Goal: Information Seeking & Learning: Learn about a topic

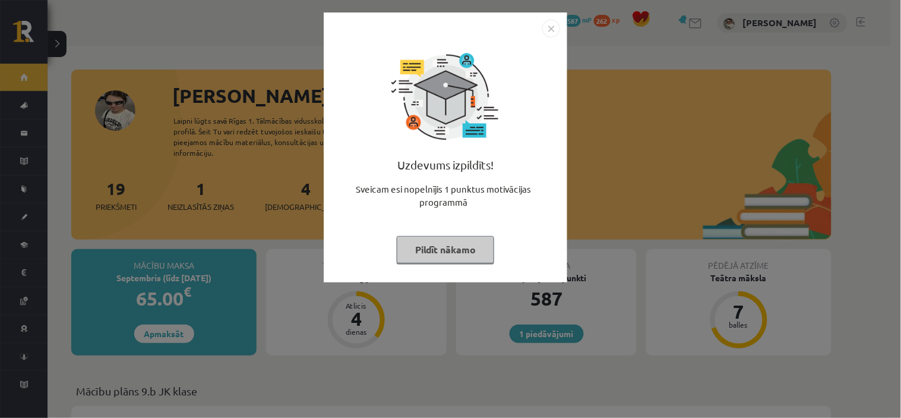
click at [467, 246] on button "Pildīt nākamo" at bounding box center [445, 249] width 97 height 27
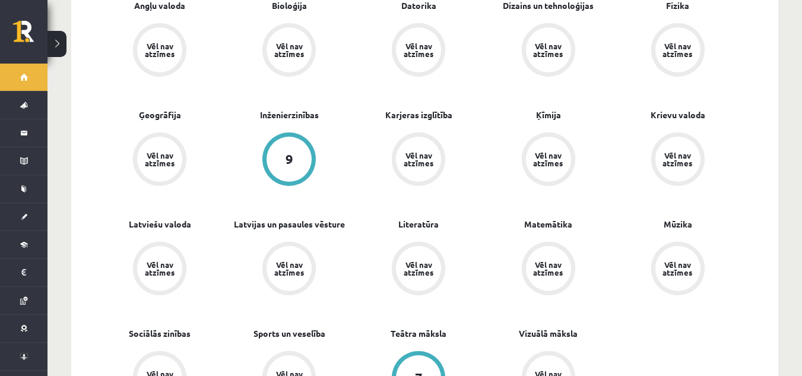
scroll to position [416, 0]
click at [688, 354] on div "Angļu valoda Vēl nav atzīmes Bioloģija Vēl nav atzīmes [GEOGRAPHIC_DATA] Vēl na…" at bounding box center [419, 217] width 648 height 437
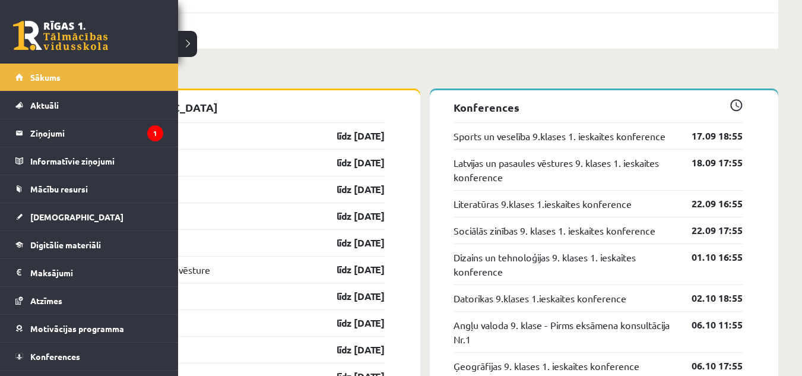
scroll to position [1128, 0]
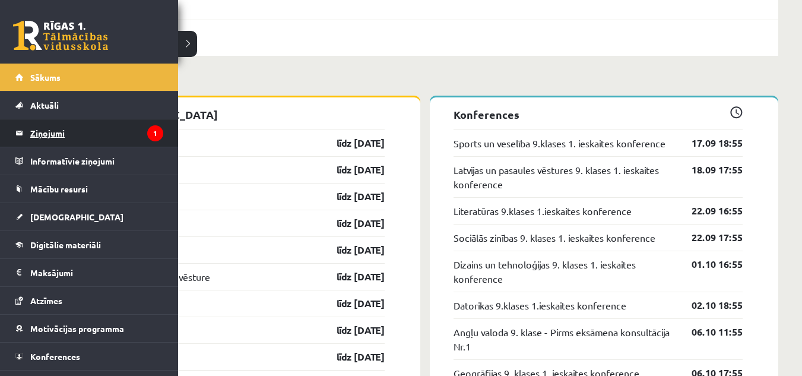
click at [128, 139] on legend "Ziņojumi 1" at bounding box center [96, 132] width 133 height 27
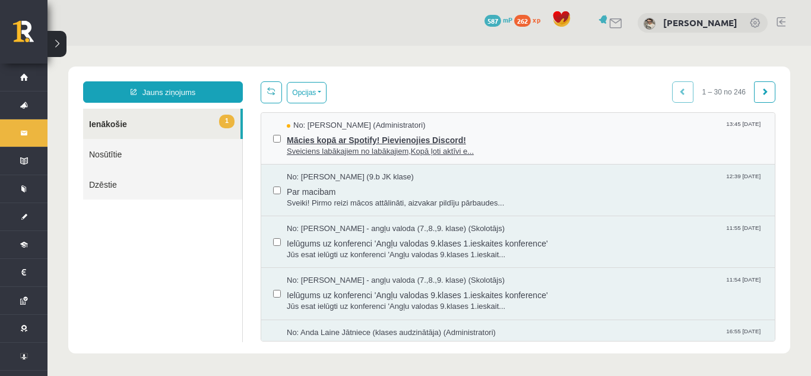
drag, startPoint x: 374, startPoint y: 142, endPoint x: 380, endPoint y: 148, distance: 8.4
click at [375, 142] on span "Mācies kopā ar Spotify! Pievienojies Discord!" at bounding box center [525, 138] width 476 height 15
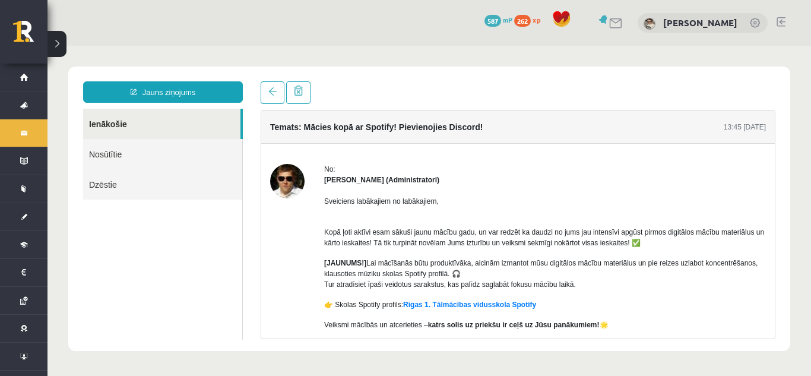
scroll to position [59, 0]
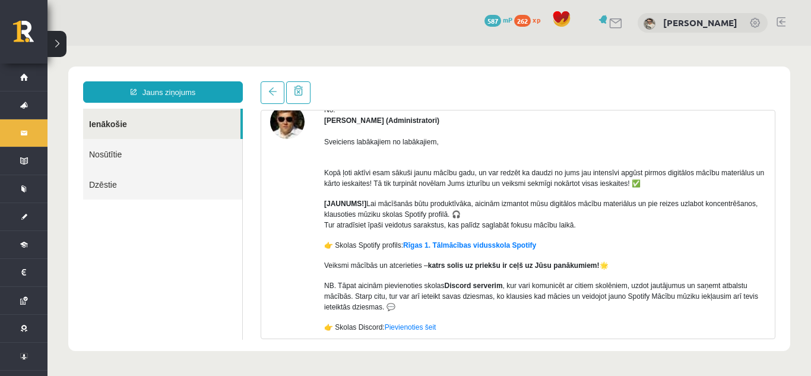
click at [472, 306] on p "NB. Tāpat aicinām pievienoties skolas Discord serverim , kur vari komunicēt ar …" at bounding box center [545, 296] width 442 height 32
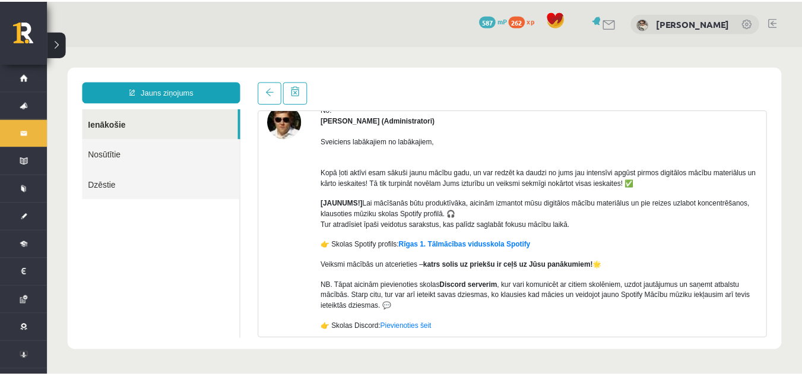
scroll to position [124, 0]
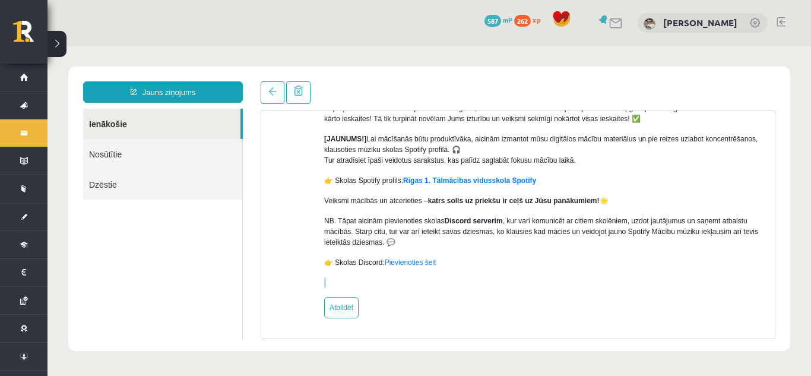
drag, startPoint x: 474, startPoint y: 317, endPoint x: 469, endPoint y: 369, distance: 52.5
click at [469, 369] on body "Jauns ziņojums Ienākošie Nosūtītie Dzēstie ********* ********* ******* Temats: …" at bounding box center [430, 209] width 764 height 326
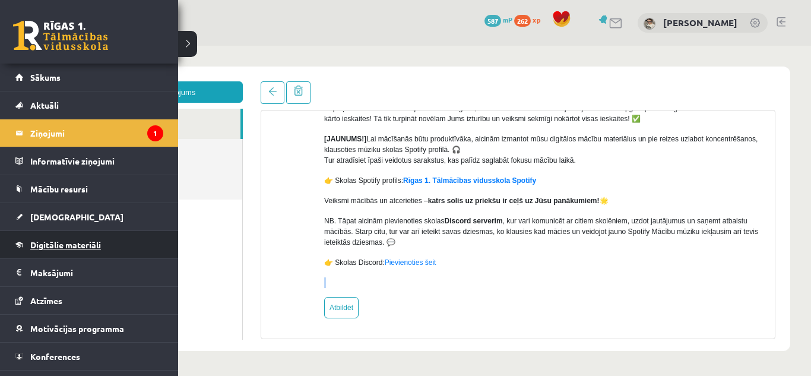
click at [61, 238] on link "Digitālie materiāli" at bounding box center [89, 244] width 148 height 27
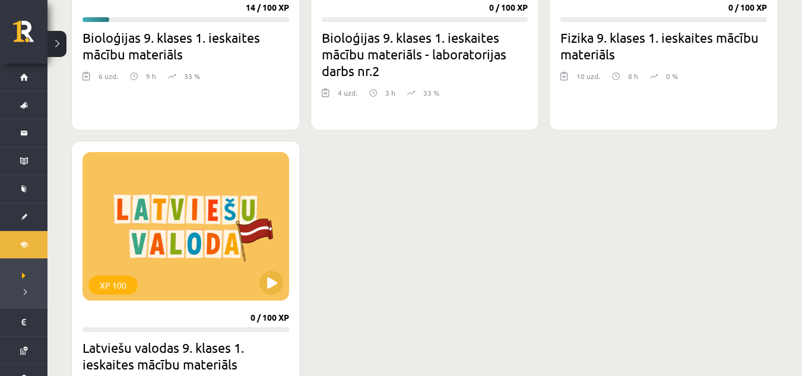
scroll to position [535, 0]
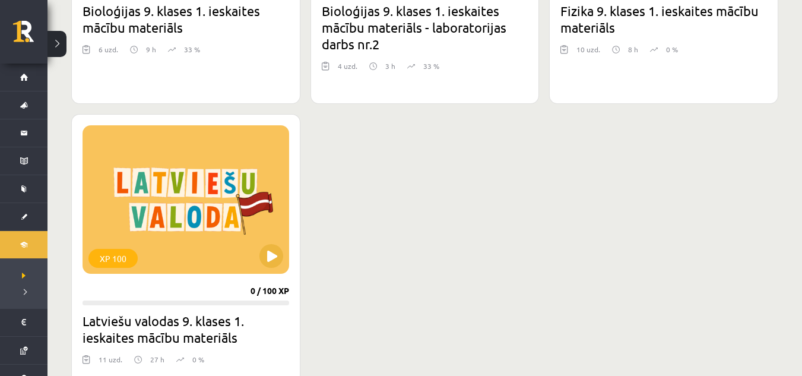
click at [478, 293] on div "XP 100 14 / 100 XP Bioloģijas 9. klases 1. ieskaites mācību materiāls 6 uzd. 9 …" at bounding box center [424, 100] width 707 height 593
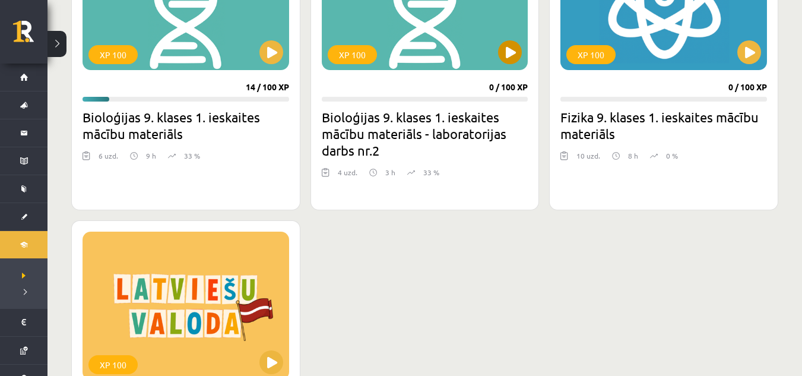
scroll to position [416, 0]
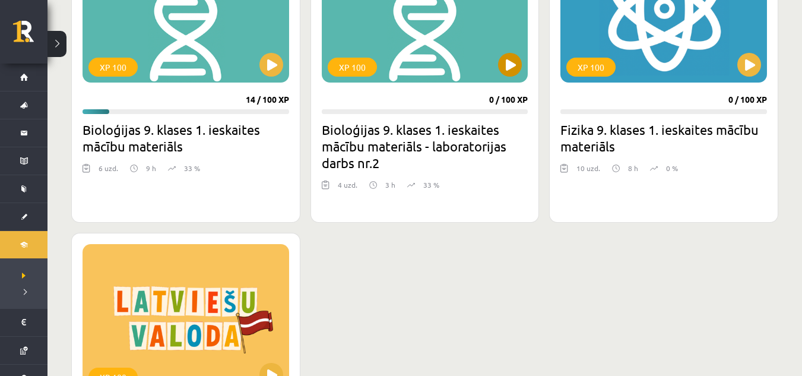
click at [484, 63] on div "XP 100" at bounding box center [425, 8] width 207 height 148
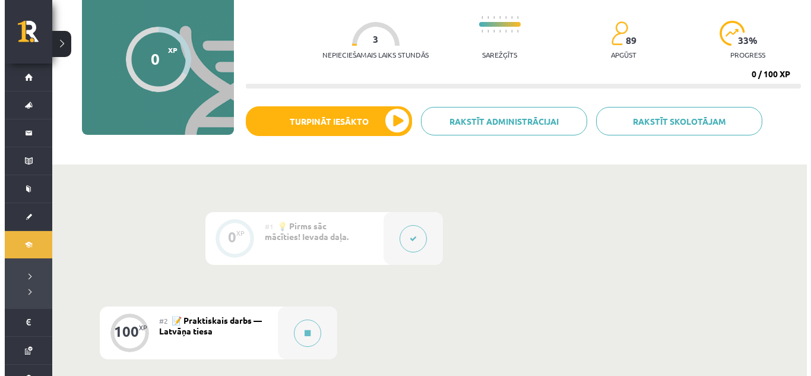
scroll to position [178, 0]
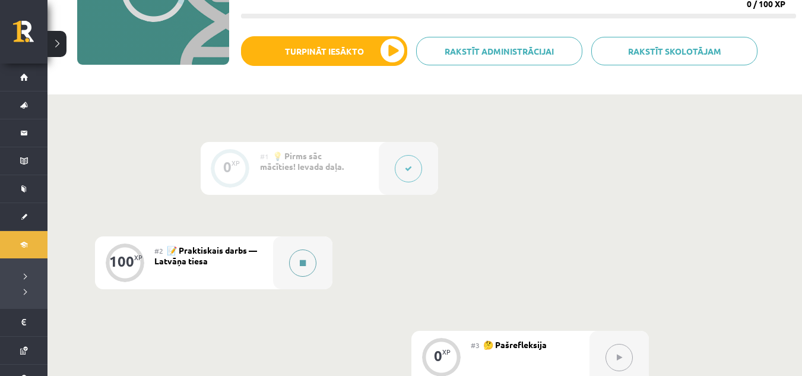
click at [304, 252] on button at bounding box center [302, 262] width 27 height 27
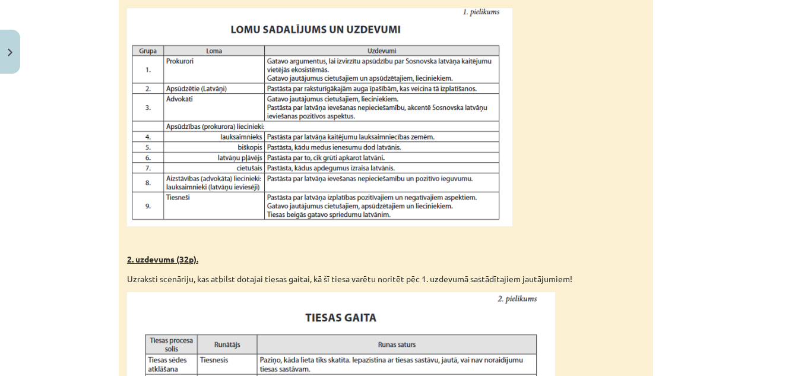
scroll to position [598, 0]
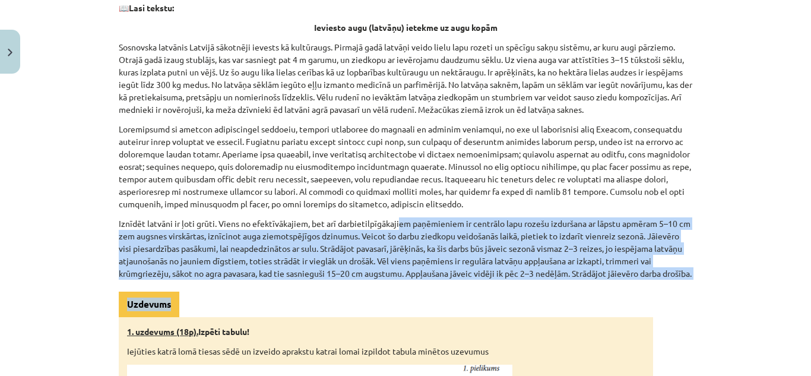
drag, startPoint x: 396, startPoint y: 287, endPoint x: 394, endPoint y: 217, distance: 70.7
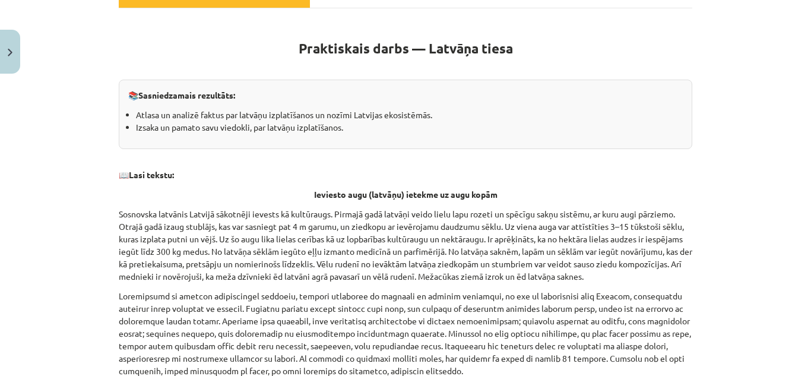
scroll to position [182, 0]
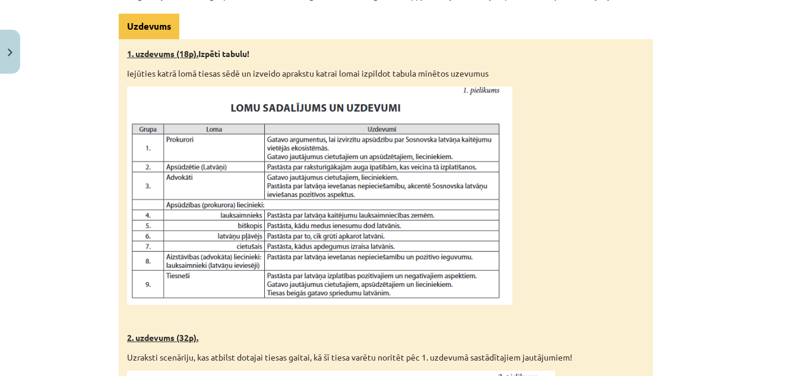
scroll to position [657, 0]
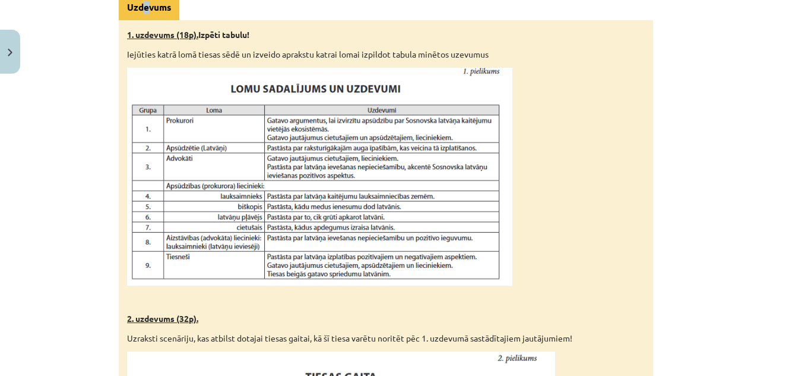
click at [135, 20] on div "Uzdevums" at bounding box center [149, 8] width 61 height 26
click at [130, 20] on div "Uzdevums" at bounding box center [149, 8] width 61 height 26
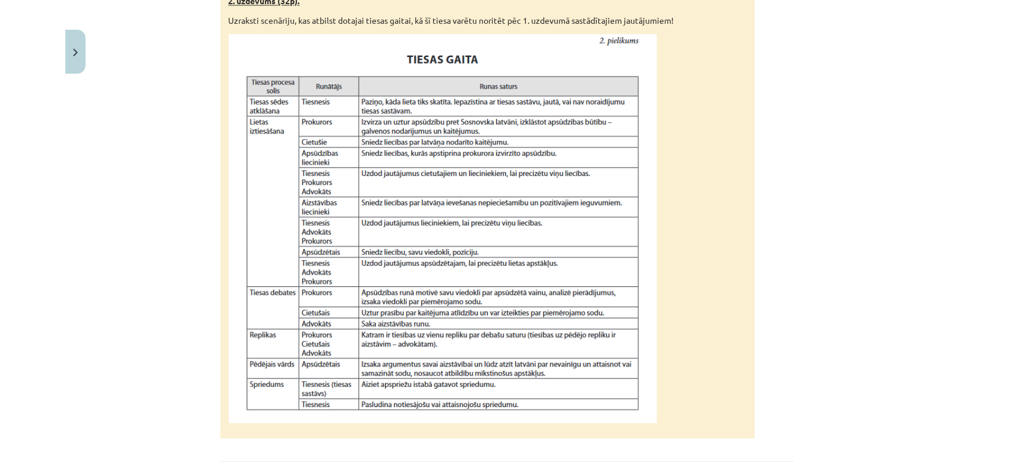
scroll to position [963, 0]
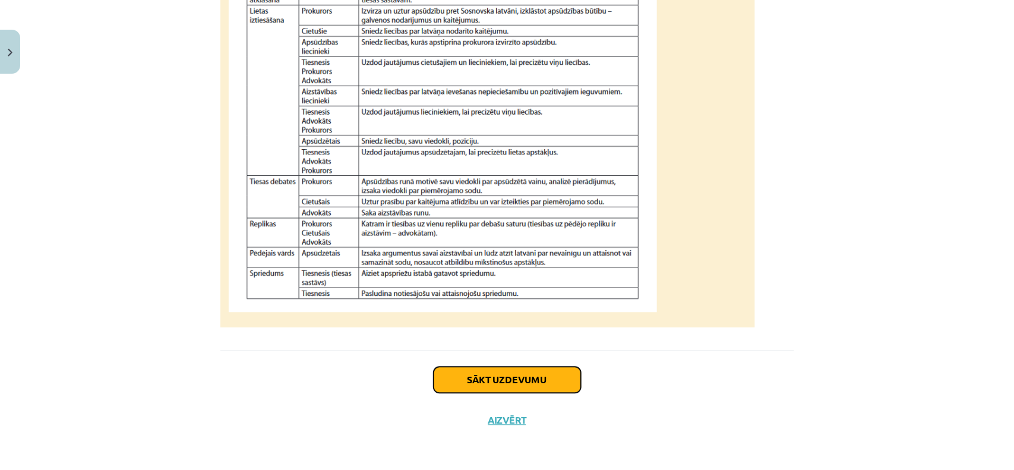
click at [530, 375] on button "Sākt uzdevumu" at bounding box center [507, 379] width 147 height 26
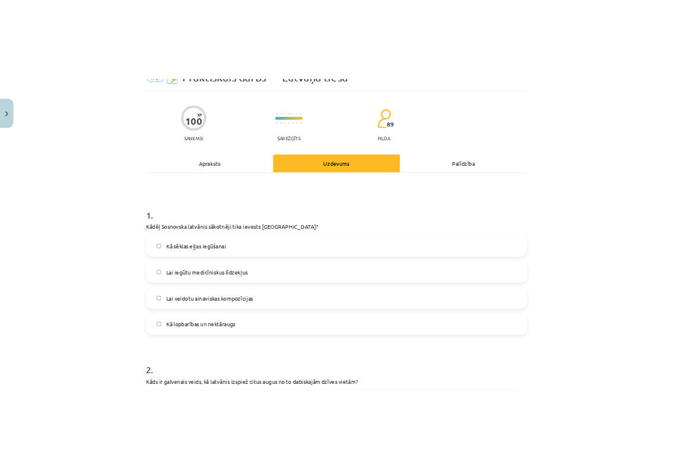
scroll to position [30, 0]
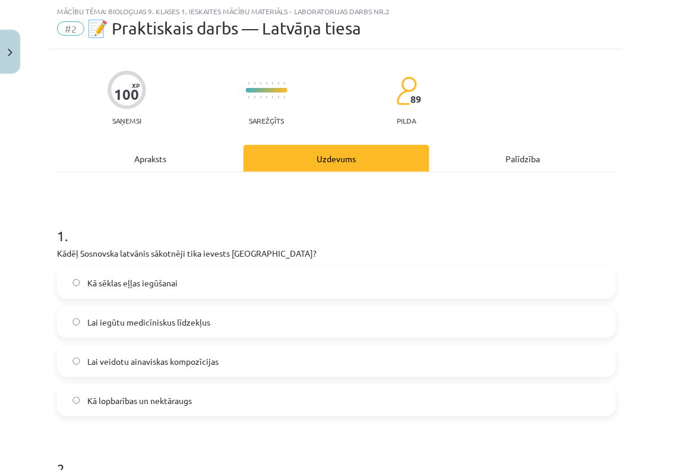
click at [213, 375] on label "Kā lopbarības un nektāraugs" at bounding box center [336, 400] width 557 height 30
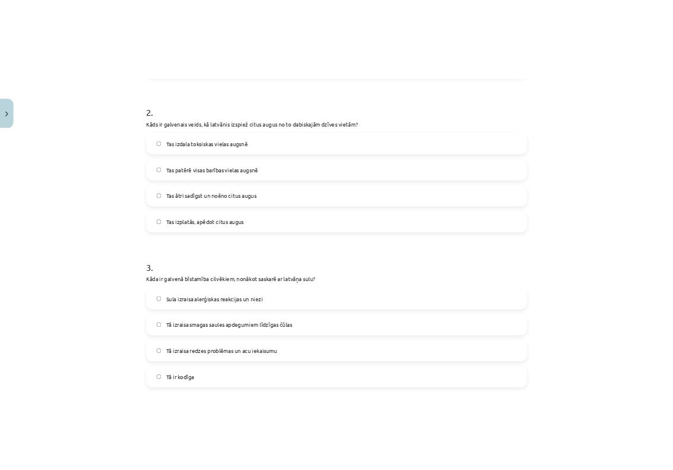
scroll to position [475, 0]
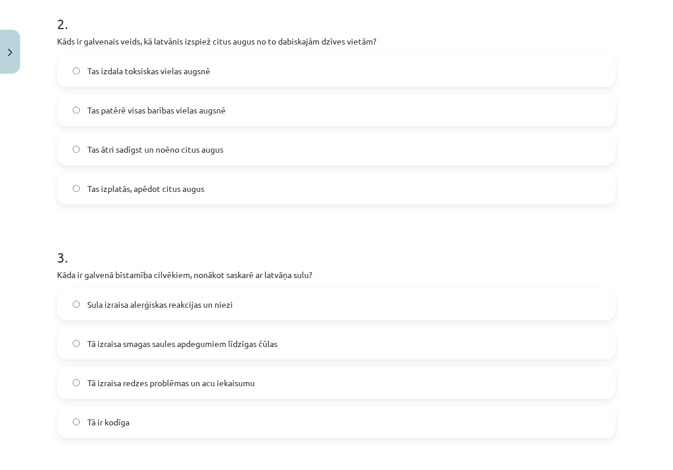
click at [309, 146] on label "Tas ātri sadīgst un noēno citus augus" at bounding box center [336, 149] width 557 height 30
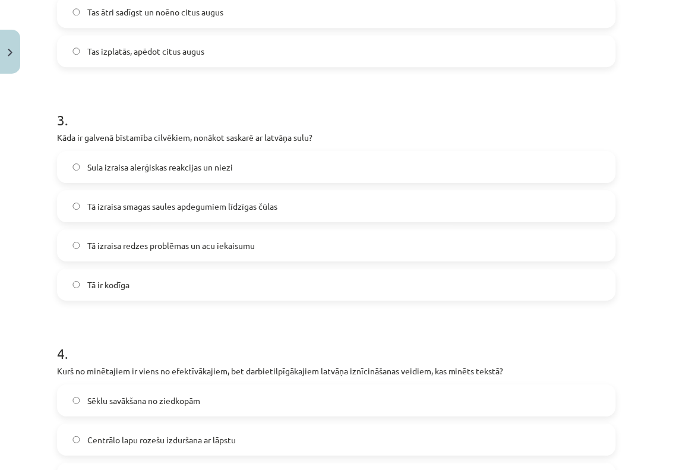
scroll to position [624, 0]
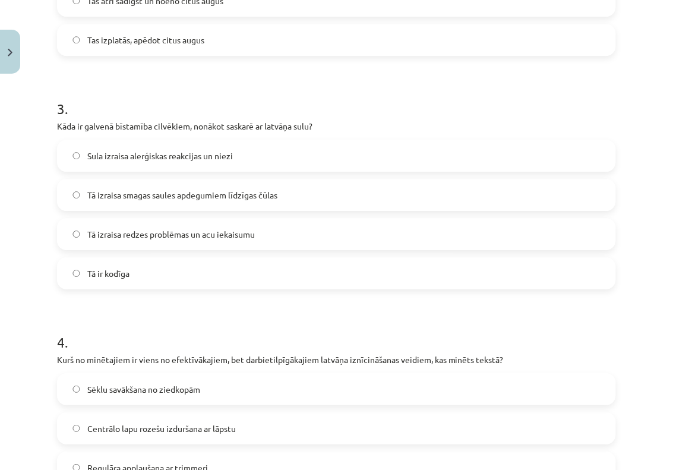
click at [265, 186] on label "Tā izraisa smagas saules apdegumiem līdzīgas čūlas" at bounding box center [336, 195] width 557 height 30
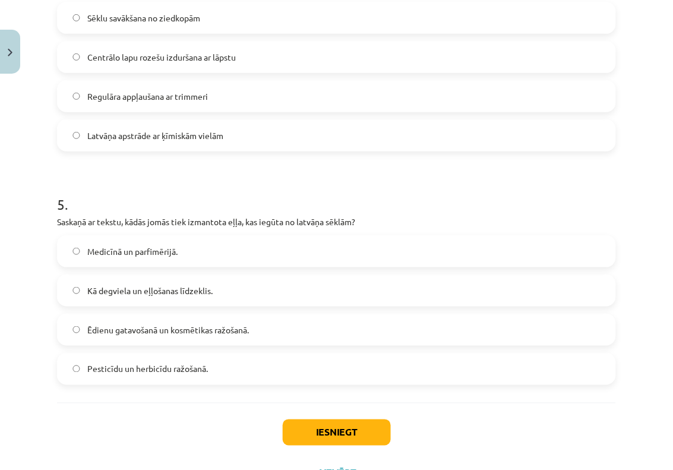
scroll to position [921, 0]
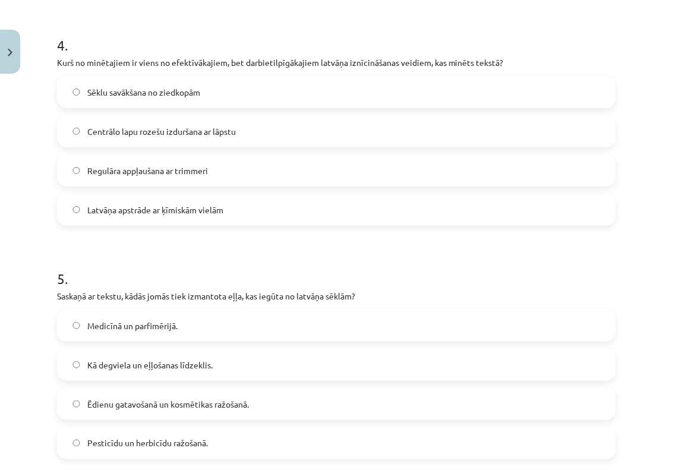
click at [339, 137] on label "Centrālo lapu rozešu izduršana ar lāpstu" at bounding box center [336, 131] width 557 height 30
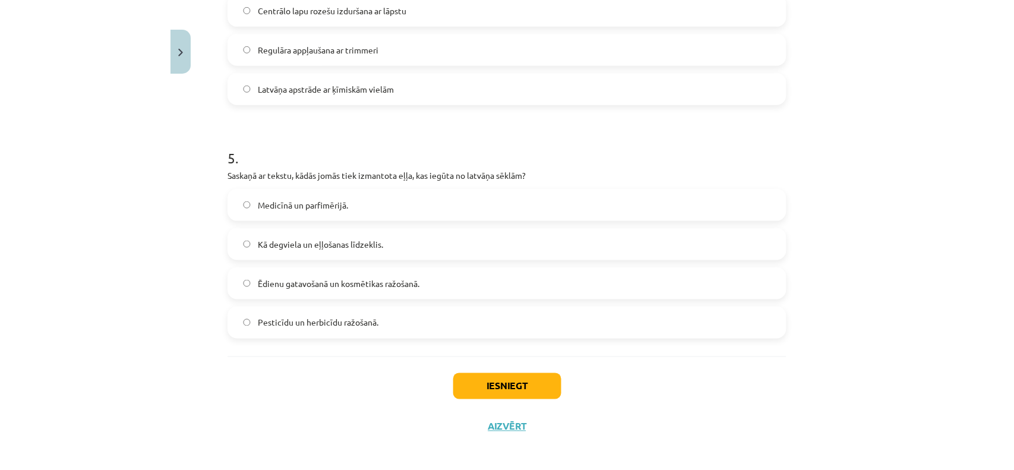
scroll to position [1047, 0]
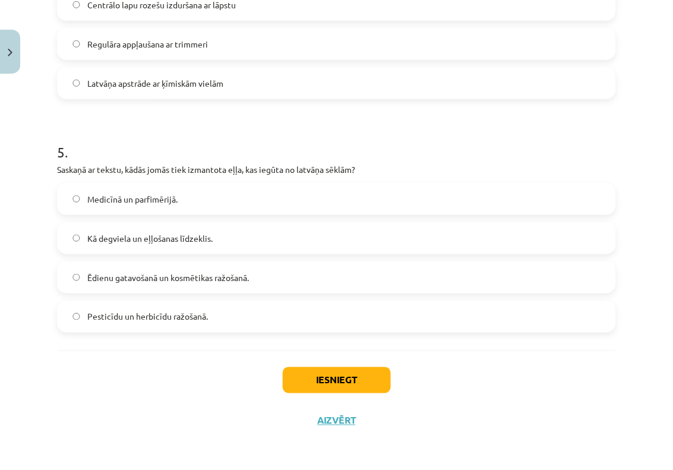
click at [253, 194] on label "Medicīnā un parfimērijā." at bounding box center [336, 199] width 557 height 30
click at [300, 375] on button "Iesniegt" at bounding box center [337, 380] width 108 height 26
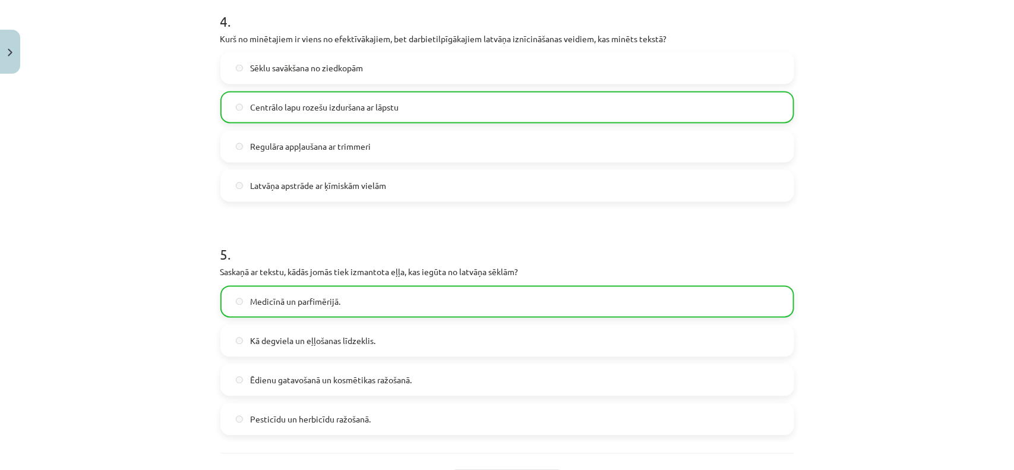
scroll to position [1085, 0]
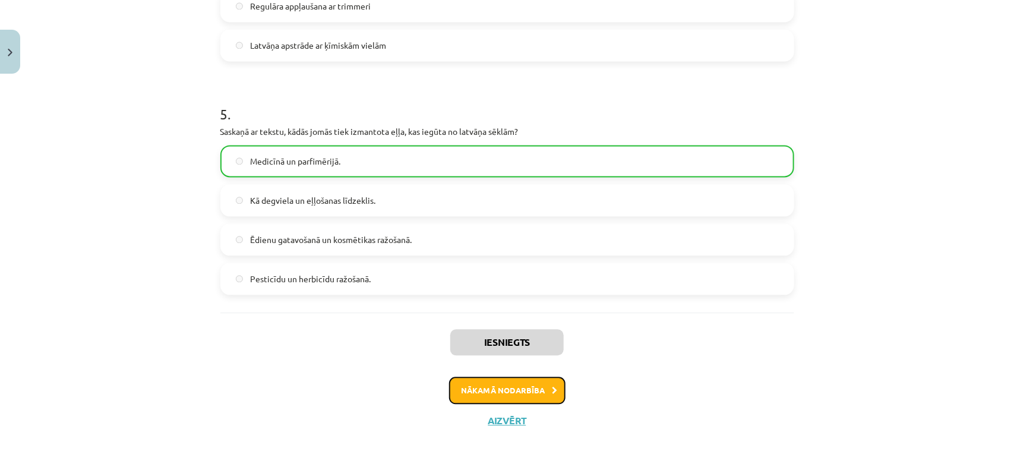
click at [517, 375] on button "Nākamā nodarbība" at bounding box center [507, 390] width 116 height 27
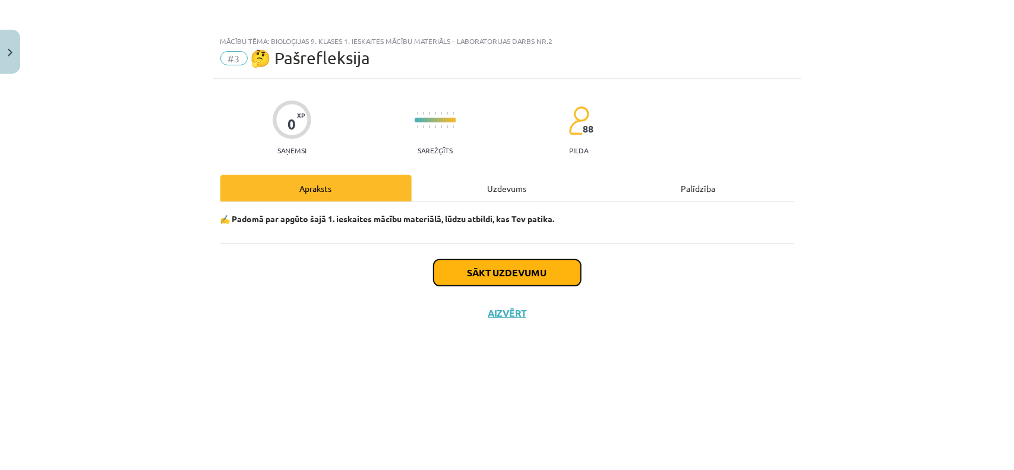
click at [479, 277] on button "Sākt uzdevumu" at bounding box center [507, 273] width 147 height 26
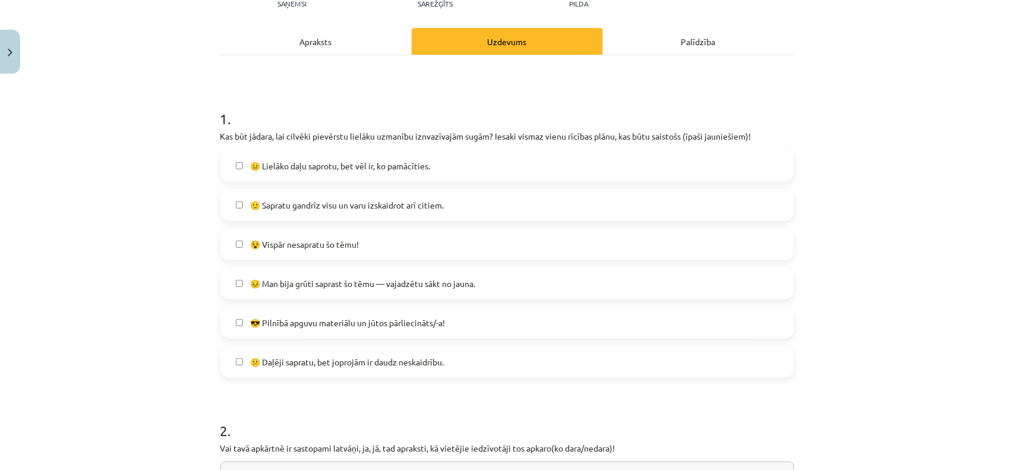
scroll to position [148, 0]
click at [357, 319] on span "😎 Pilnībā apguvu materiālu un jūtos pārliecināts/-a!" at bounding box center [347, 321] width 195 height 12
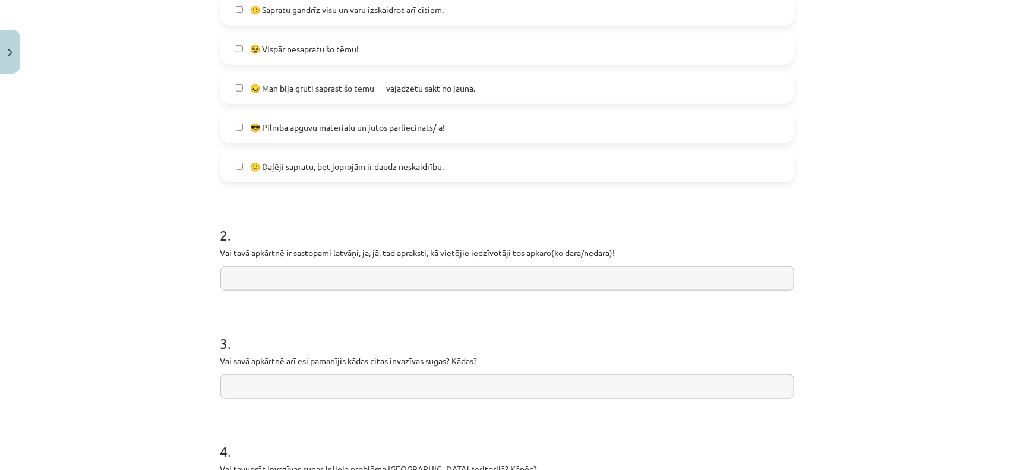
scroll to position [371, 0]
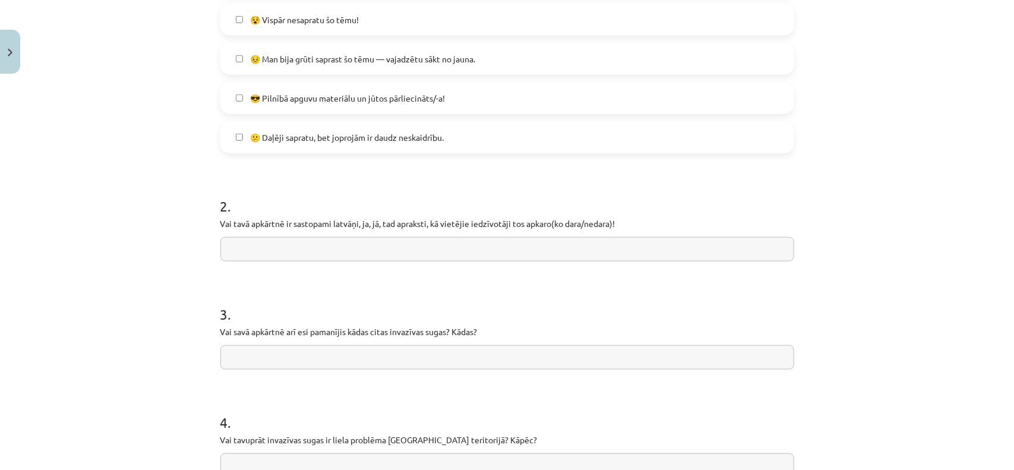
click at [349, 252] on input "text" at bounding box center [507, 249] width 574 height 24
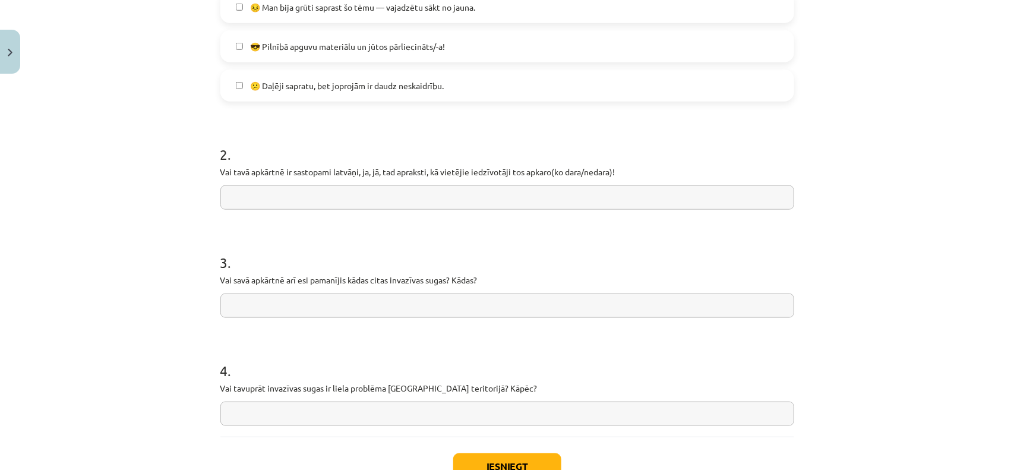
scroll to position [445, 0]
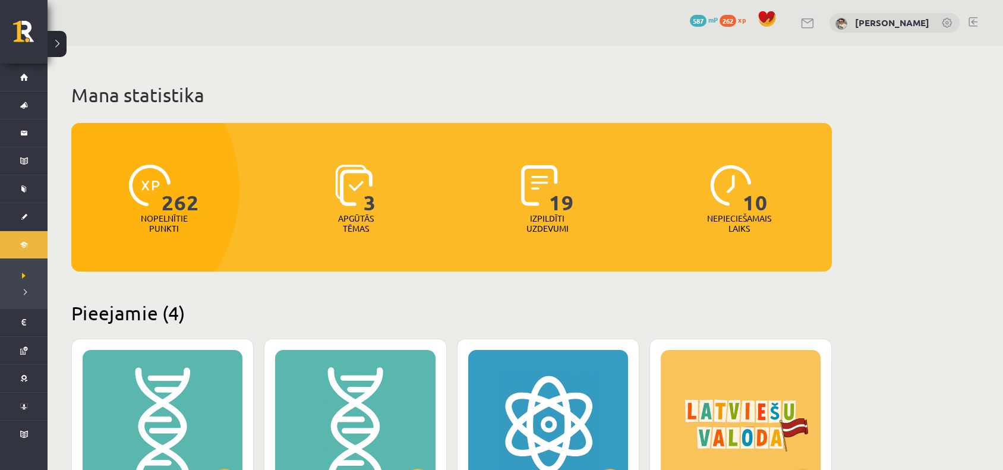
scroll to position [402, 0]
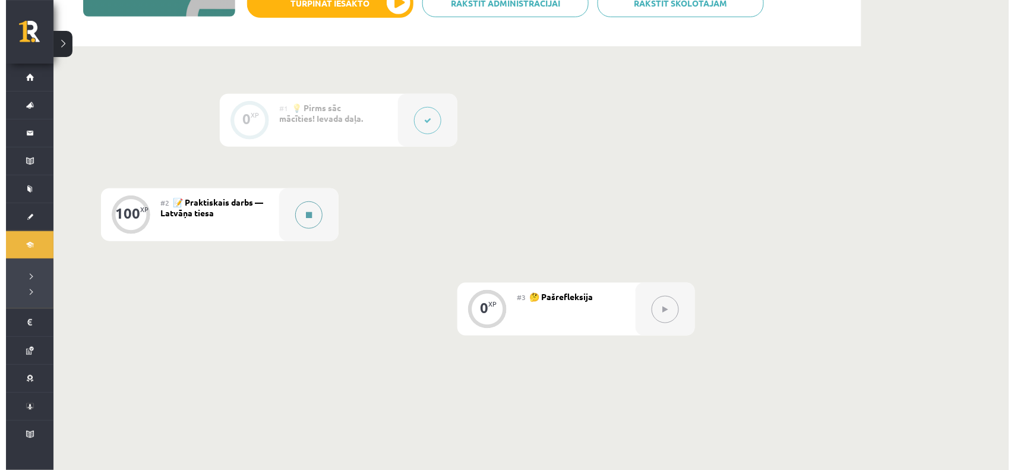
scroll to position [252, 0]
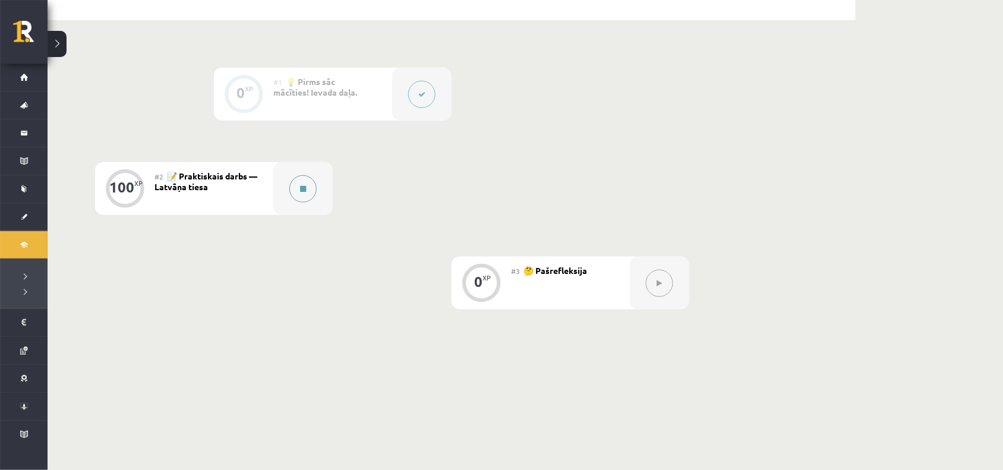
click at [304, 204] on div at bounding box center [302, 188] width 59 height 53
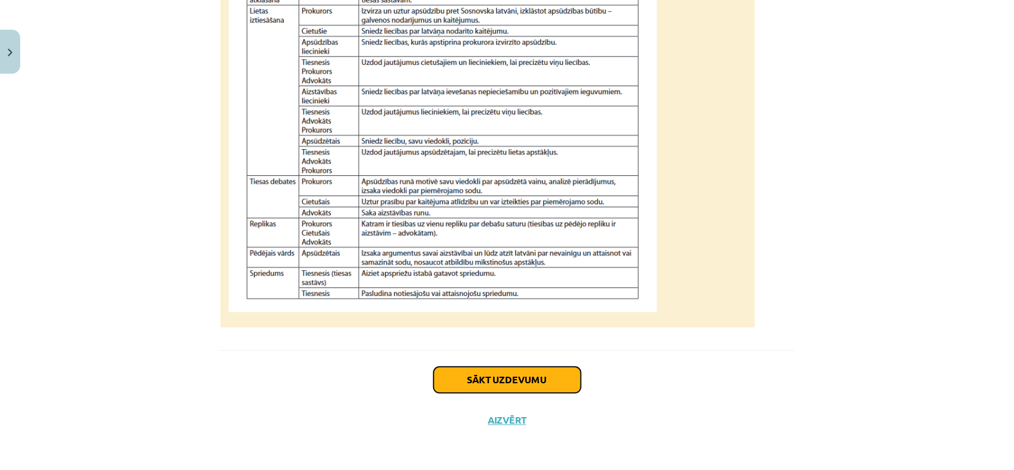
click at [455, 373] on button "Sākt uzdevumu" at bounding box center [507, 379] width 147 height 26
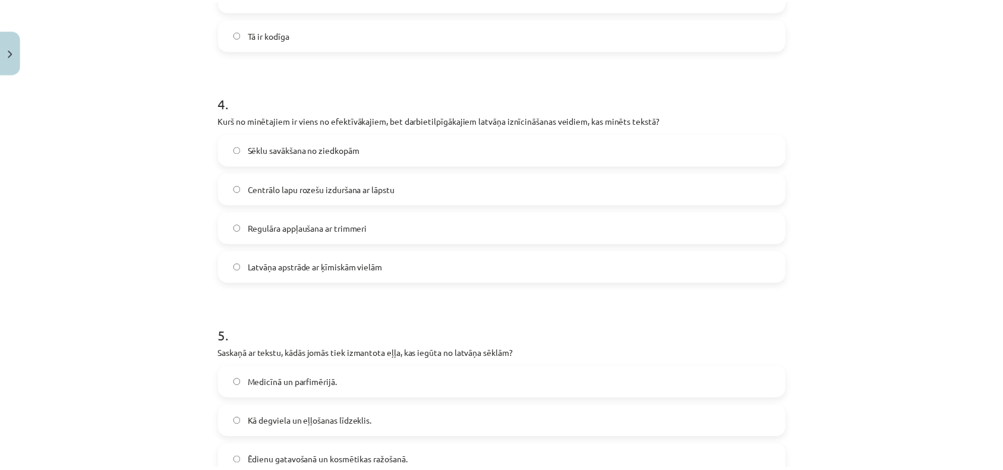
scroll to position [1047, 0]
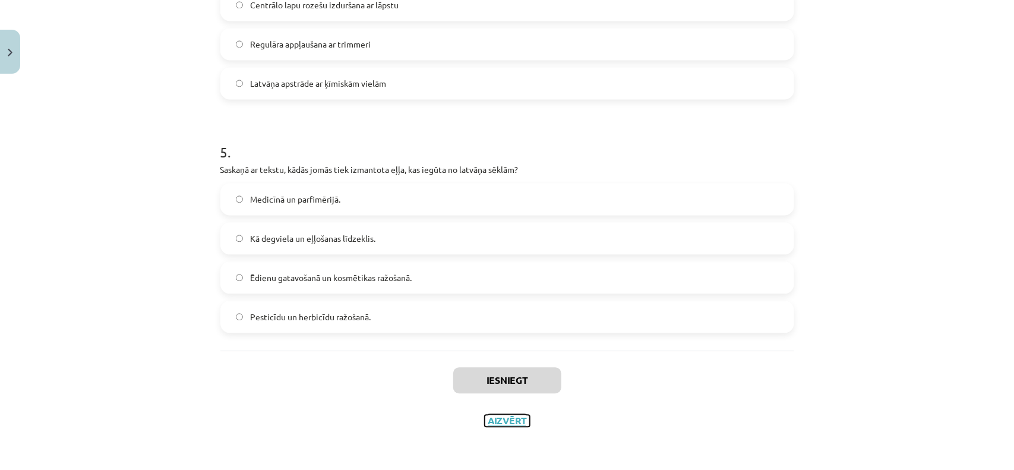
click at [492, 419] on button "Aizvērt" at bounding box center [507, 421] width 45 height 12
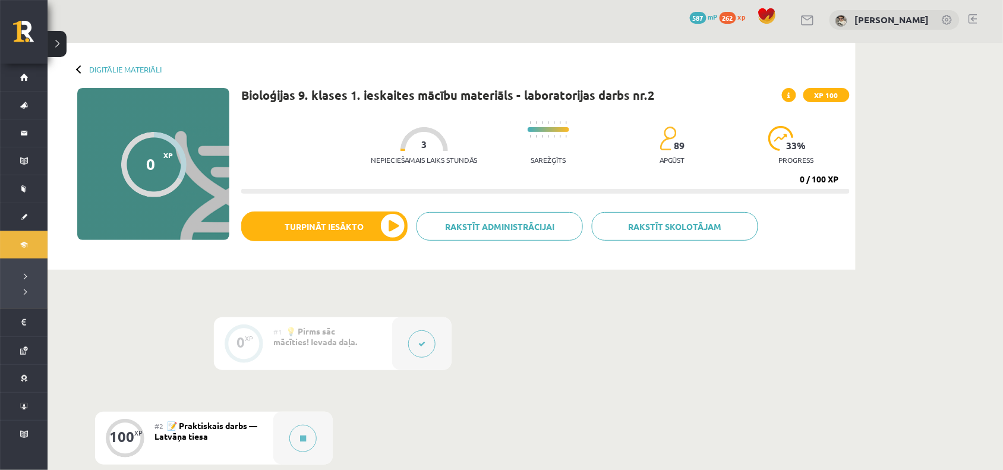
scroll to position [0, 0]
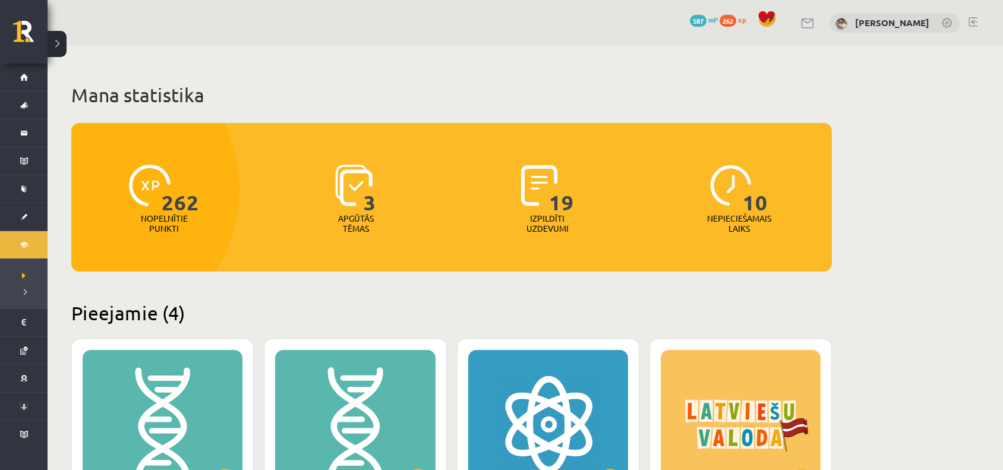
scroll to position [402, 0]
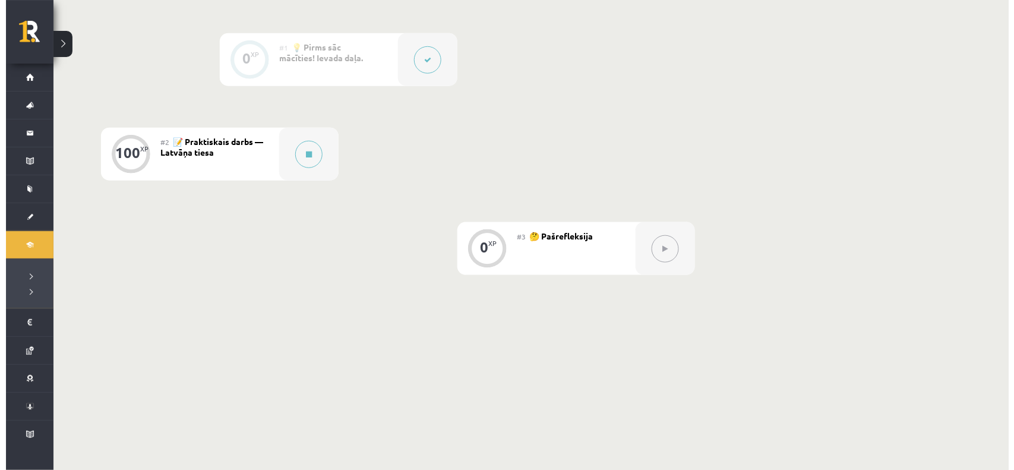
scroll to position [297, 0]
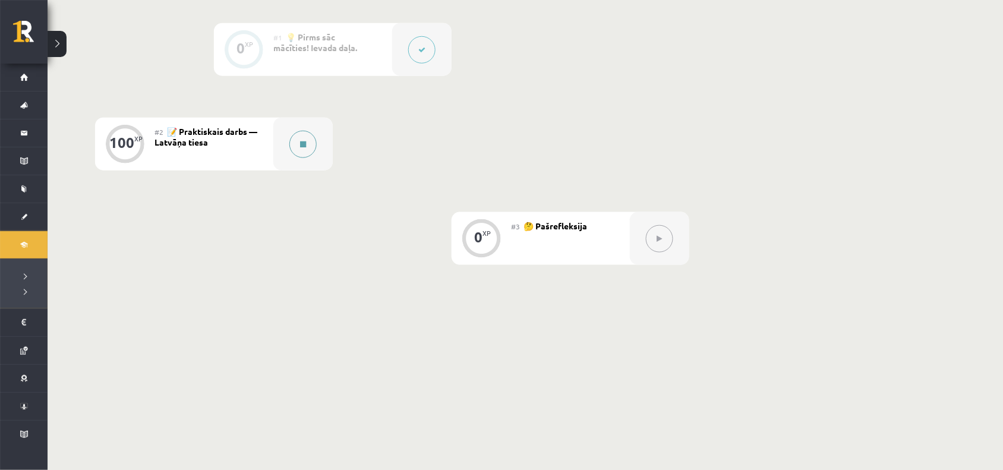
click at [306, 158] on div at bounding box center [302, 144] width 59 height 53
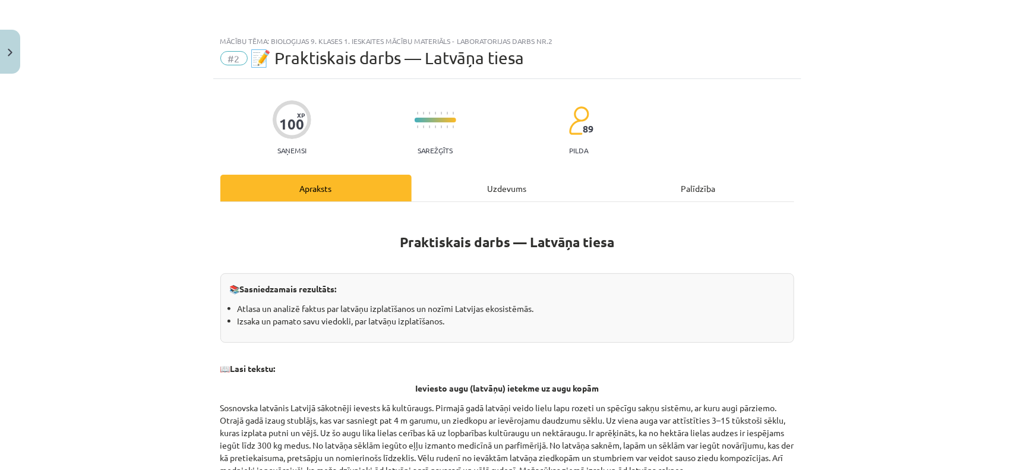
click at [500, 179] on div "Uzdevums" at bounding box center [507, 188] width 191 height 27
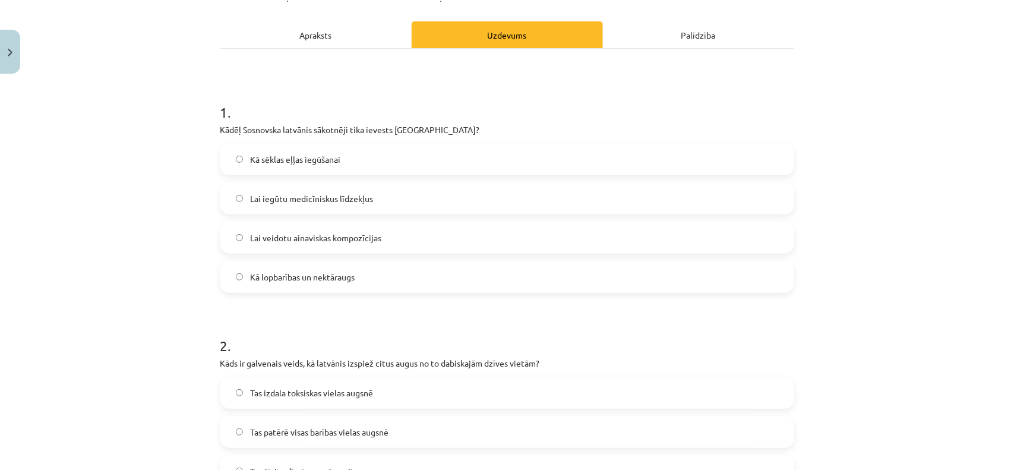
scroll to position [178, 0]
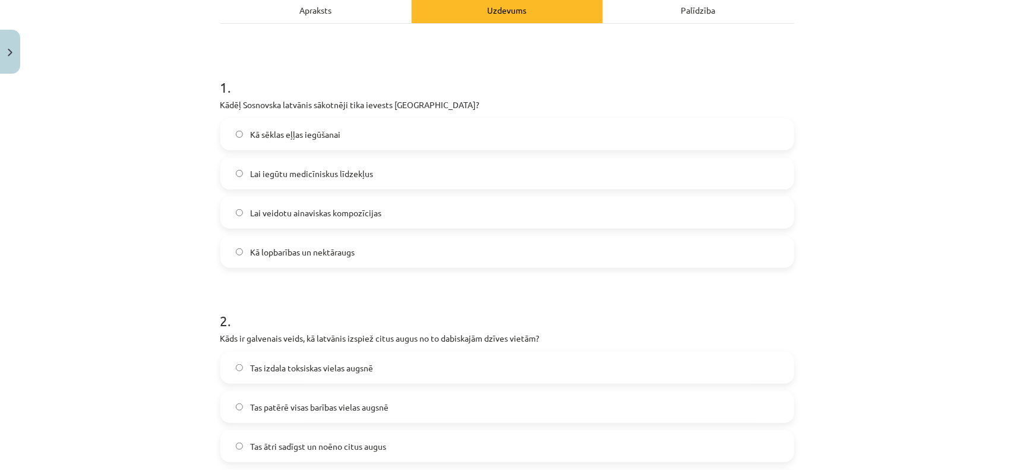
click at [380, 244] on label "Kā lopbarības un nektāraugs" at bounding box center [507, 252] width 571 height 30
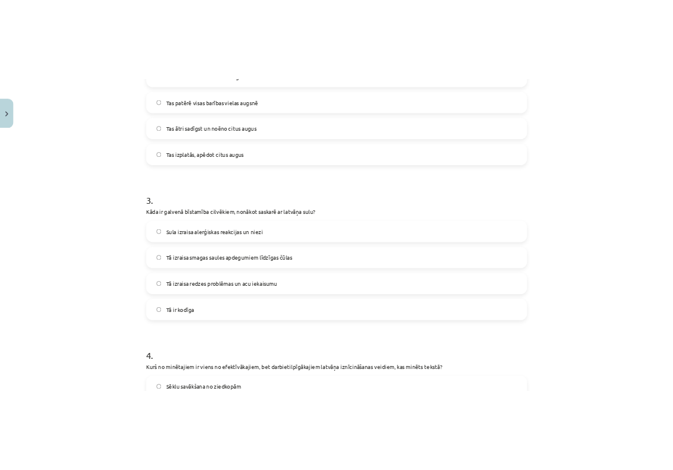
scroll to position [475, 0]
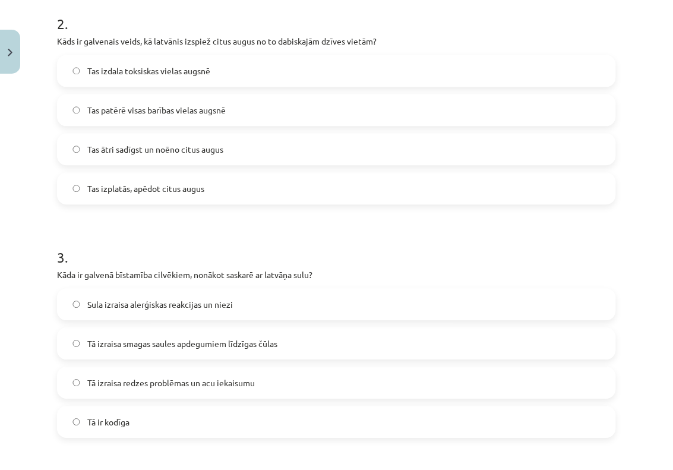
click at [251, 151] on label "Tas ātri sadīgst un noēno citus augus" at bounding box center [336, 149] width 557 height 30
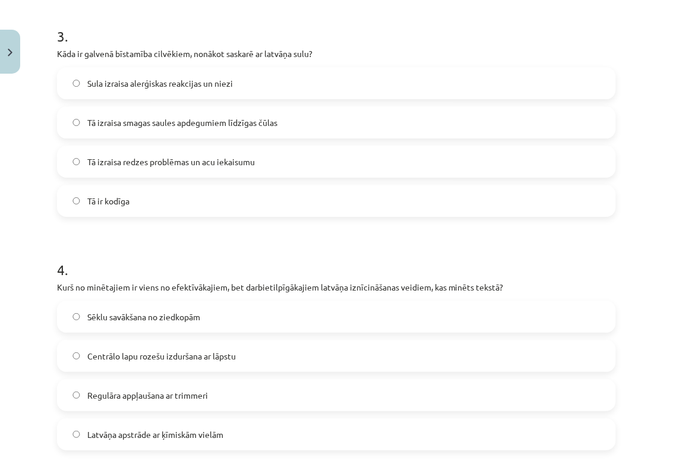
scroll to position [698, 0]
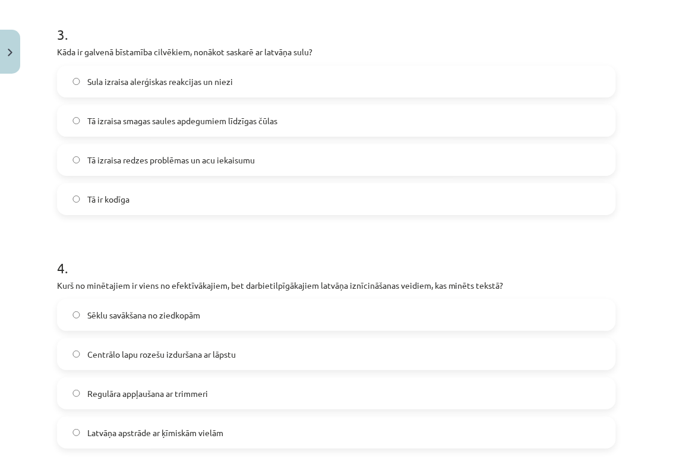
click at [264, 119] on span "Tā izraisa smagas saules apdegumiem līdzīgas čūlas" at bounding box center [182, 121] width 190 height 12
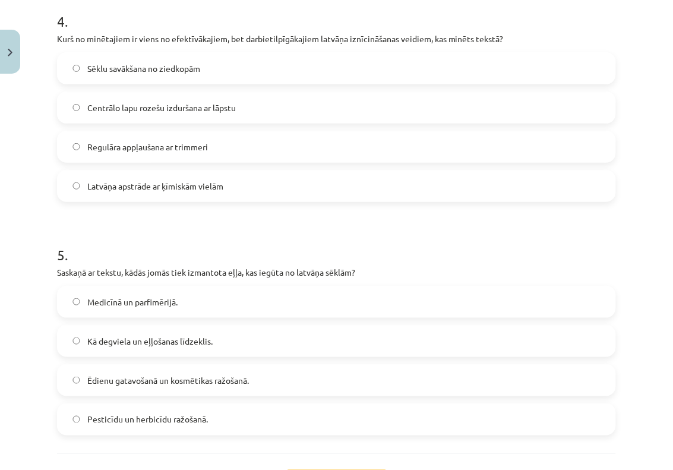
scroll to position [921, 0]
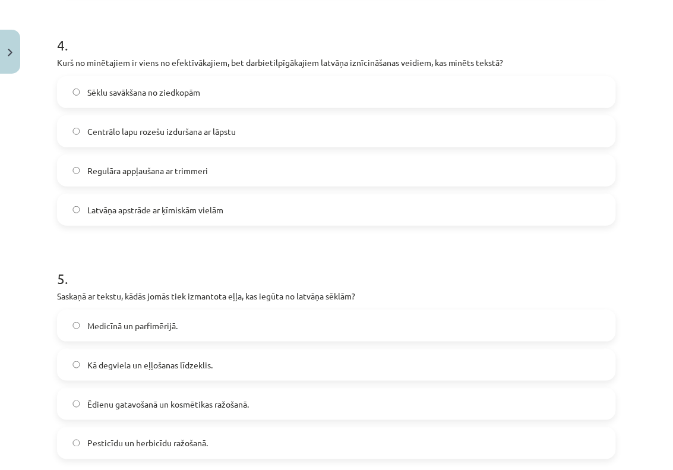
click at [330, 131] on label "Centrālo lapu rozešu izduršana ar lāpstu" at bounding box center [336, 131] width 557 height 30
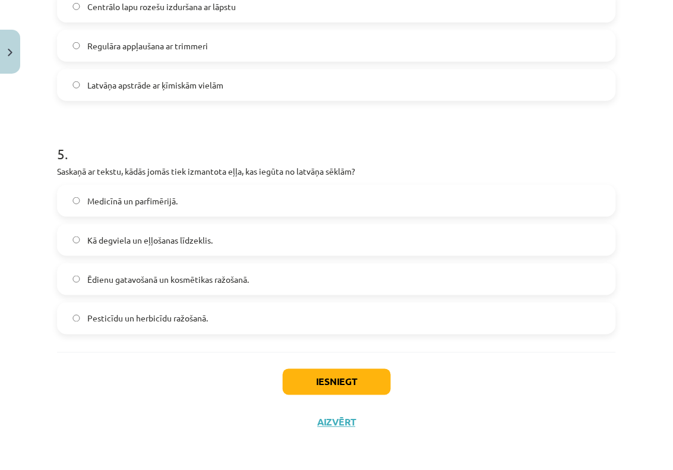
scroll to position [1047, 0]
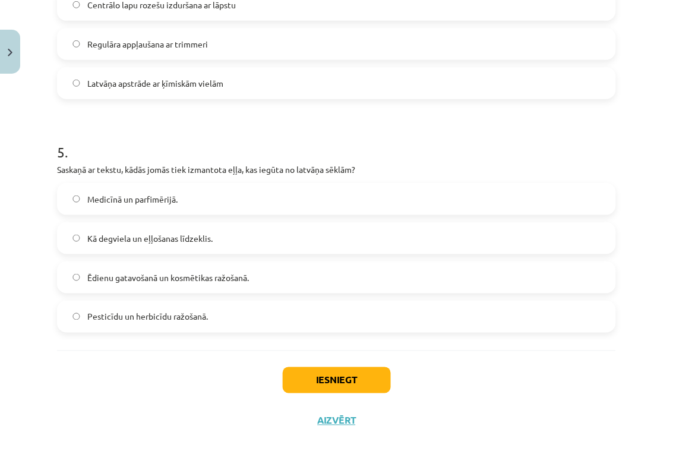
click at [219, 194] on label "Medicīnā un parfimērijā." at bounding box center [336, 199] width 557 height 30
click at [343, 379] on button "Iesniegt" at bounding box center [337, 380] width 108 height 26
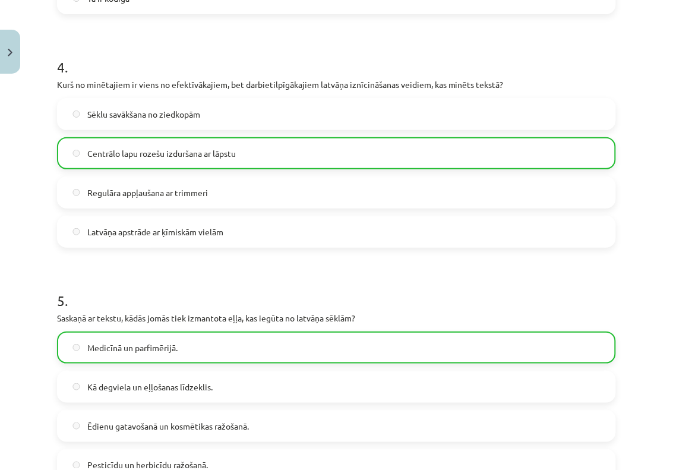
scroll to position [1085, 0]
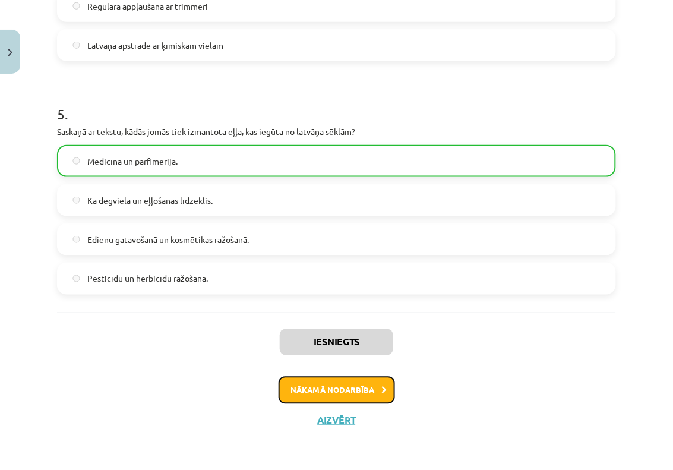
click at [333, 381] on button "Nākamā nodarbība" at bounding box center [337, 390] width 116 height 27
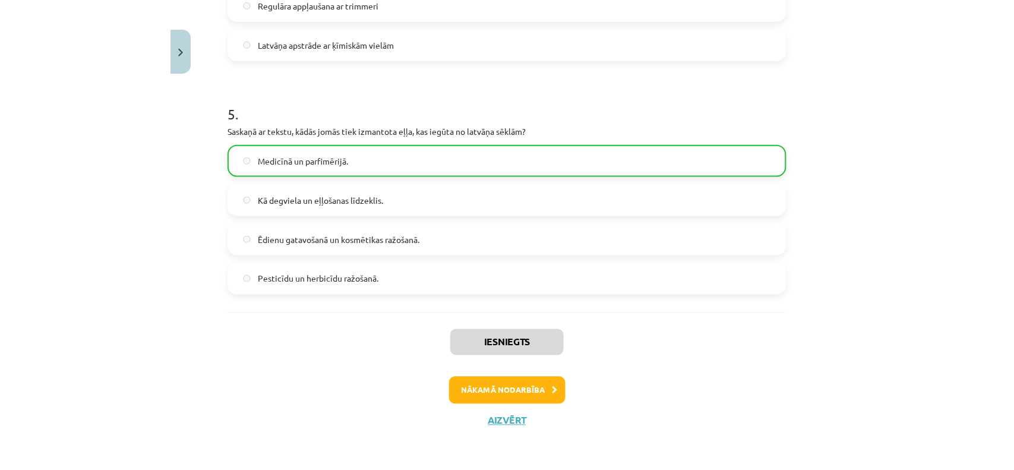
scroll to position [0, 0]
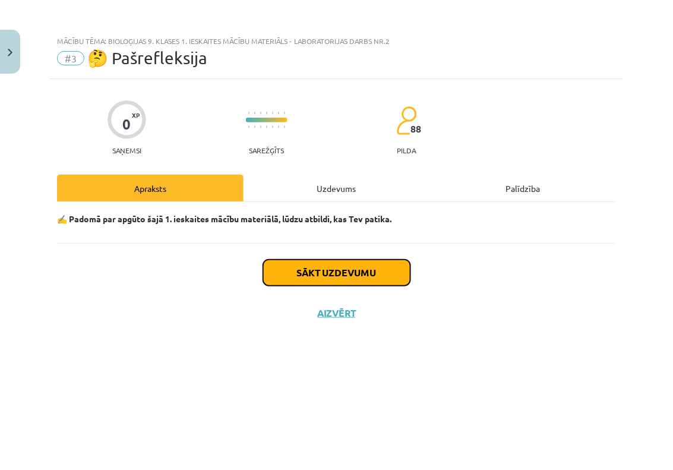
click at [407, 279] on button "Sākt uzdevumu" at bounding box center [336, 273] width 147 height 26
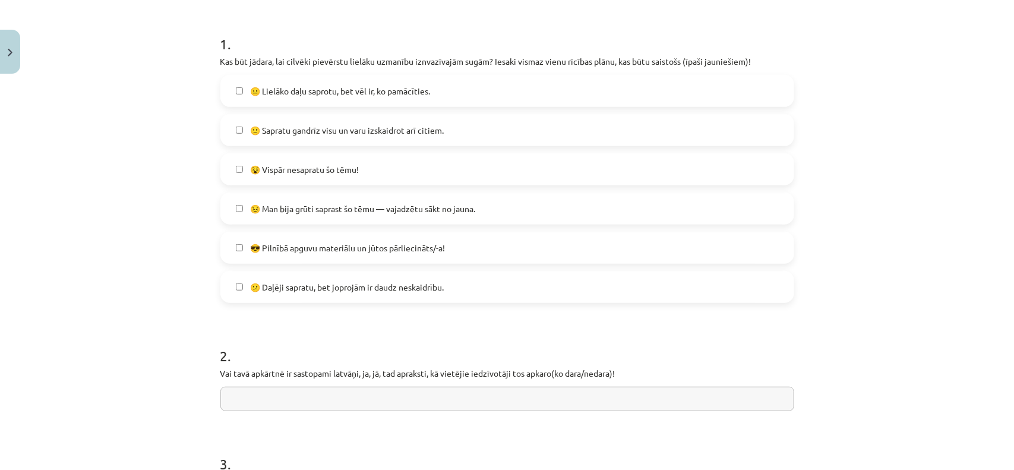
scroll to position [223, 0]
click at [272, 239] on label "😎 Pilnībā apguvu materiālu un jūtos pārliecināts/-a!" at bounding box center [507, 247] width 571 height 30
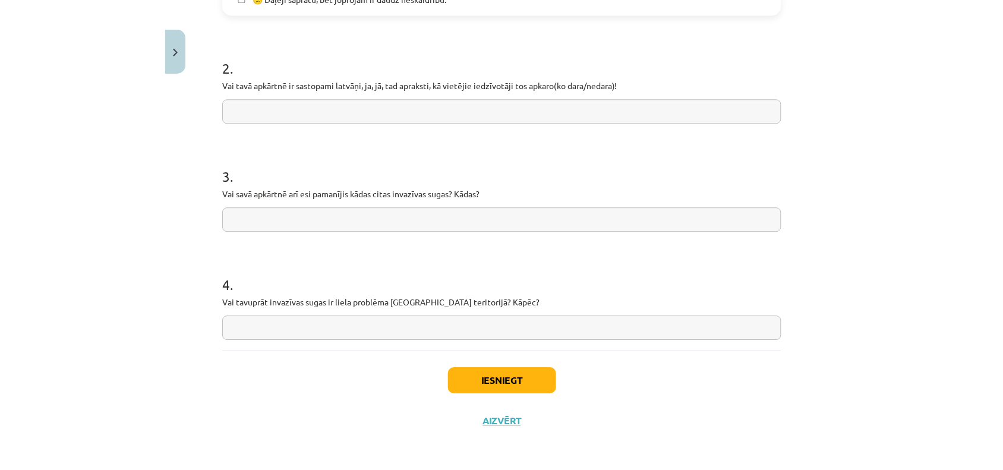
scroll to position [435, 0]
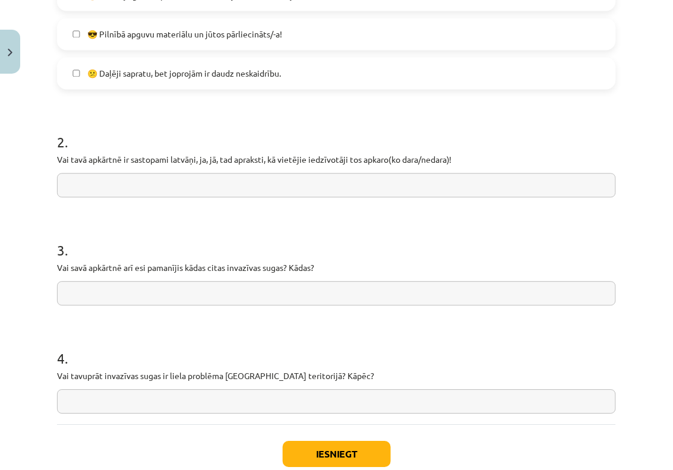
click at [98, 186] on input "text" at bounding box center [336, 185] width 559 height 24
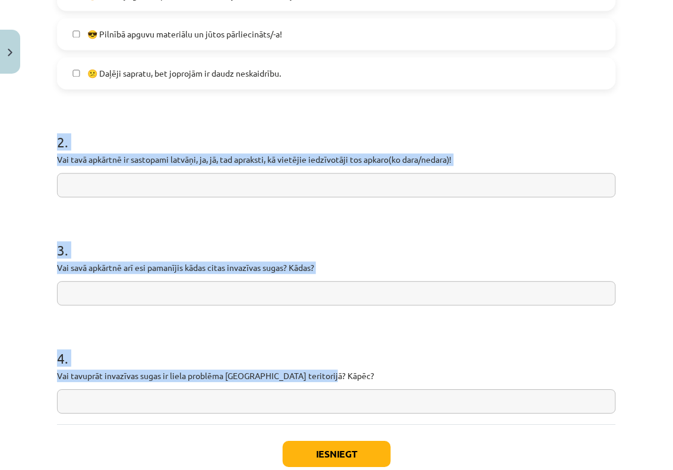
drag, startPoint x: 50, startPoint y: 140, endPoint x: 322, endPoint y: 370, distance: 355.7
click at [322, 370] on div "0 XP Saņemsi Sarežģīts 88 pilda Apraksts Uzdevums Palīdzība 1 . Kas būt jādara,…" at bounding box center [336, 79] width 573 height 871
copy form "2 . Vai tavā apkārtnē ir sastopami latvāņi, ja, jā, tad apraksti, kā vietējie i…"
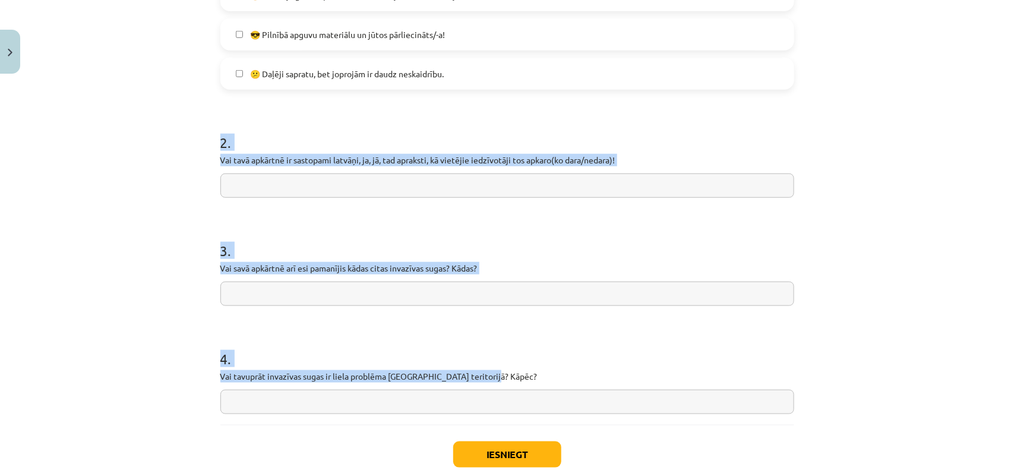
click at [301, 185] on input "text" at bounding box center [507, 185] width 574 height 24
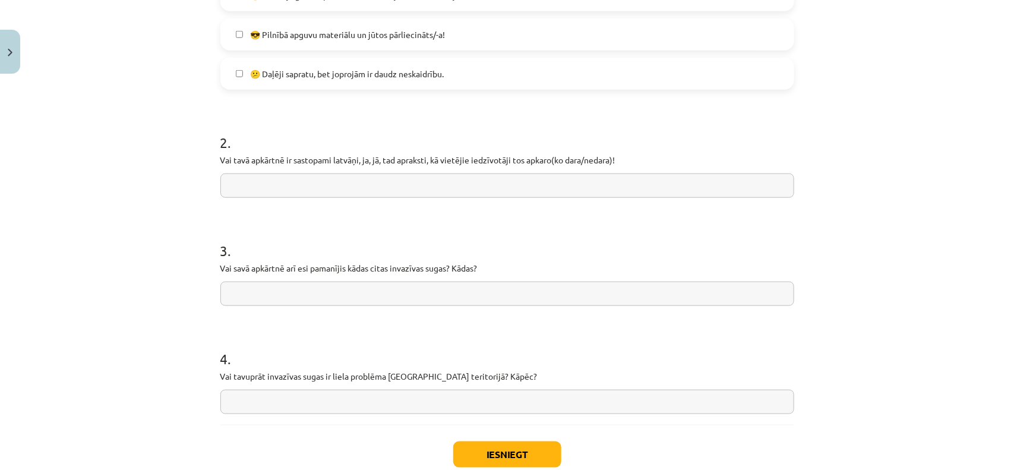
paste input "**********"
click at [227, 187] on input "**********" at bounding box center [507, 185] width 574 height 24
type input "**********"
click at [321, 286] on input "text" at bounding box center [507, 294] width 574 height 24
paste input "**********"
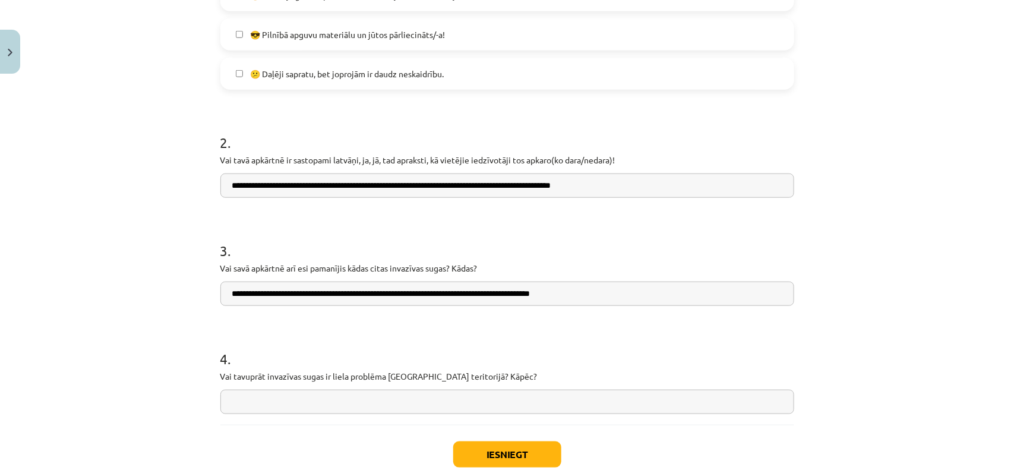
type input "**********"
click at [296, 393] on input "text" at bounding box center [507, 402] width 574 height 24
paste input "**********"
type input "**********"
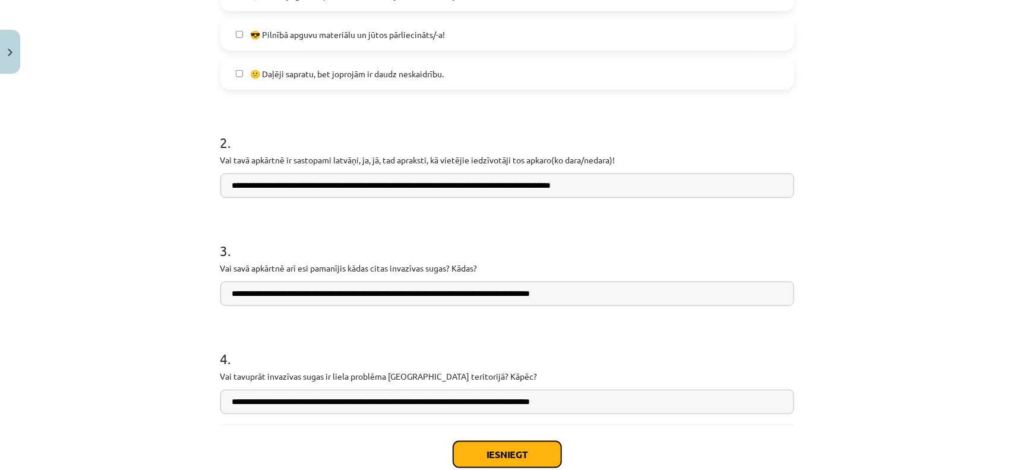
click at [520, 454] on button "Iesniegt" at bounding box center [507, 454] width 108 height 26
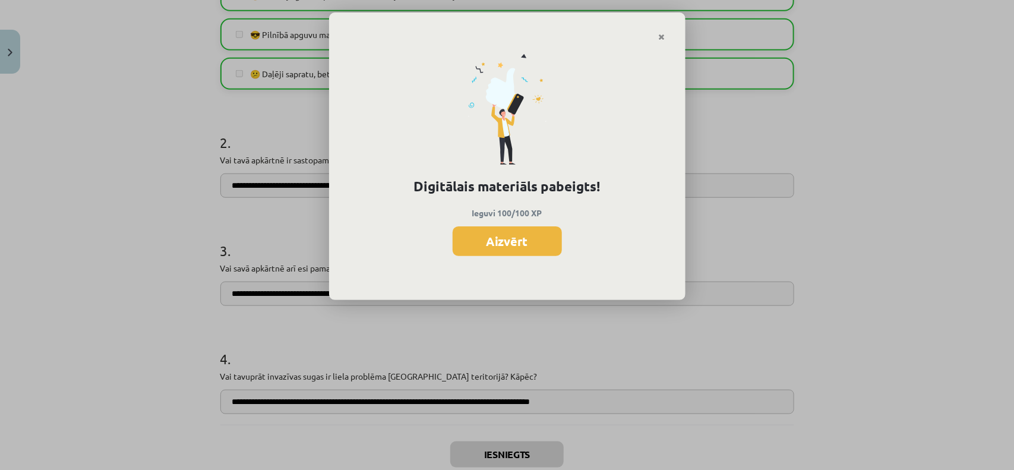
click at [514, 244] on button "Aizvērt" at bounding box center [507, 241] width 109 height 30
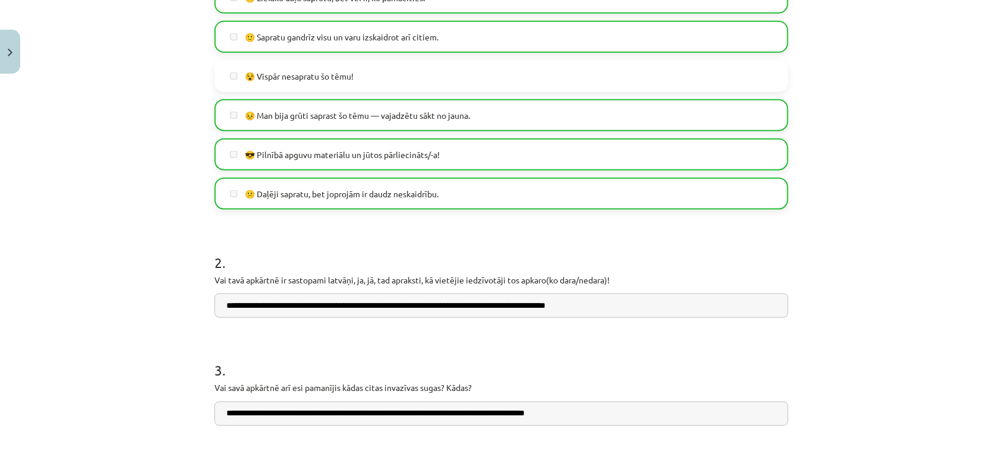
scroll to position [286, 0]
